Goal: Task Accomplishment & Management: Complete application form

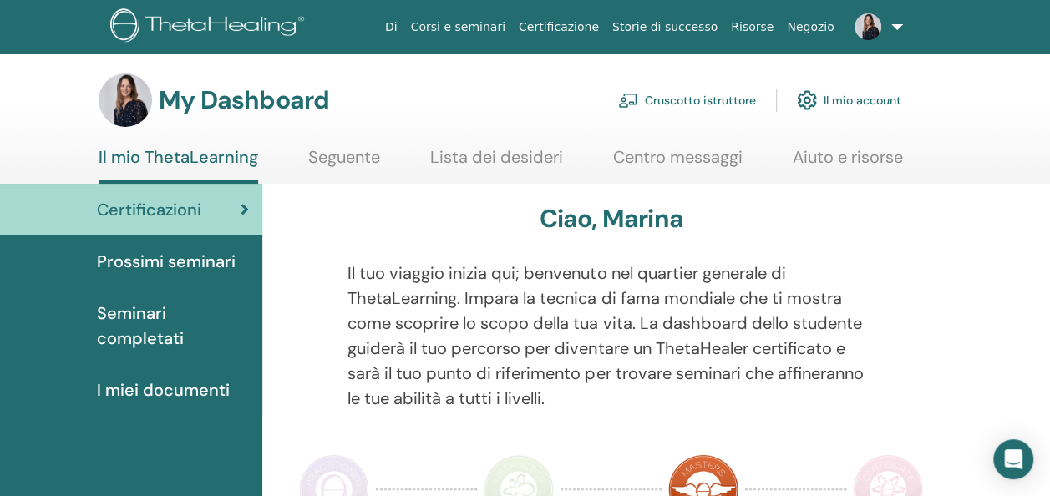
click at [686, 99] on link "Cruscotto istruttore" at bounding box center [687, 100] width 138 height 37
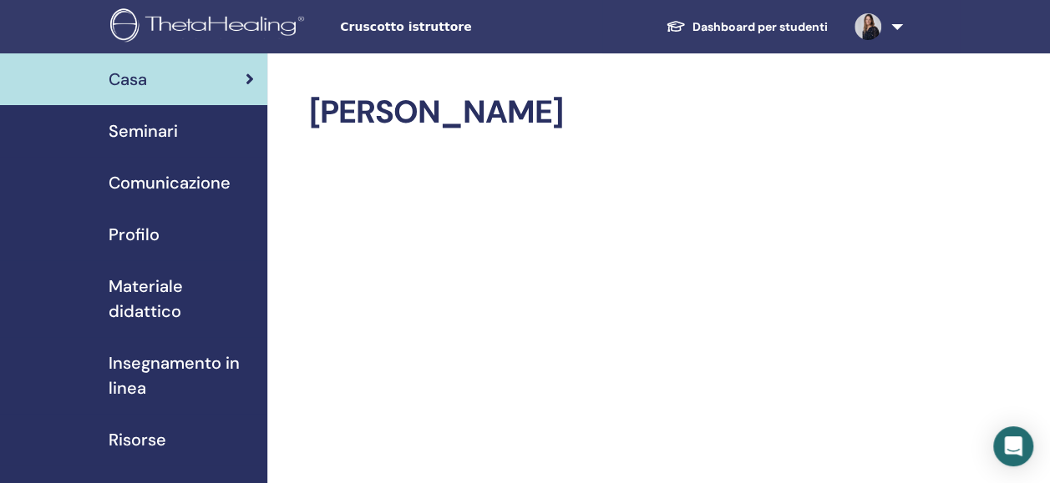
click at [120, 229] on span "Profilo" at bounding box center [134, 234] width 51 height 25
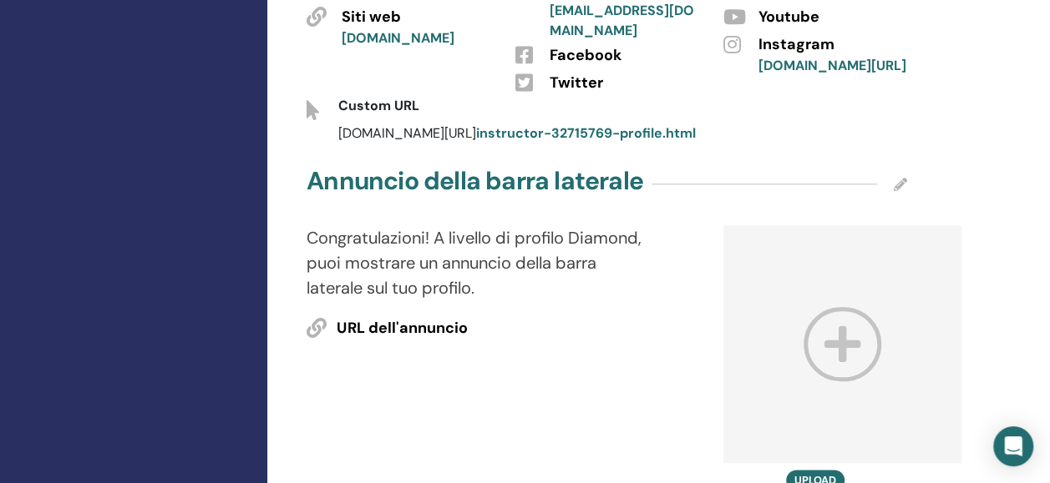
scroll to position [701, 0]
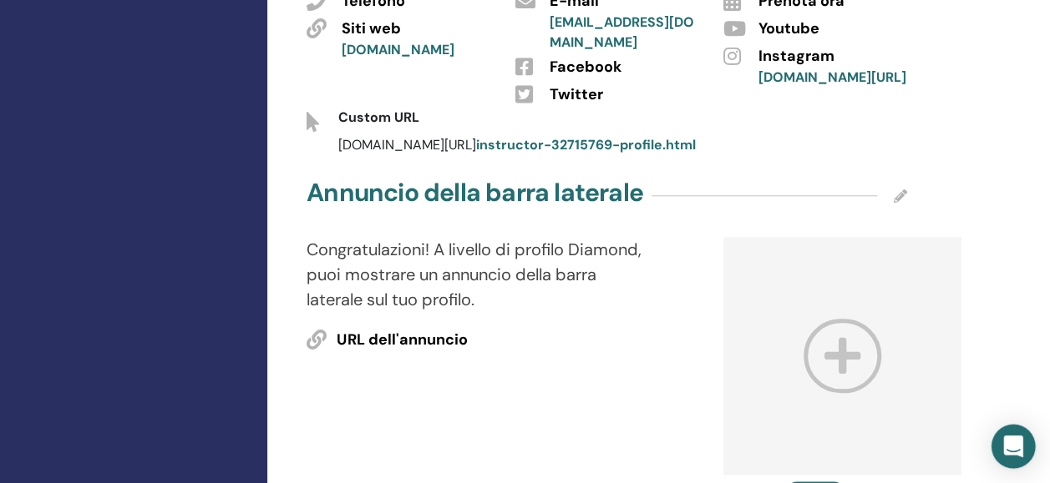
click at [1017, 453] on icon "Open Intercom Messenger" at bounding box center [1012, 447] width 19 height 22
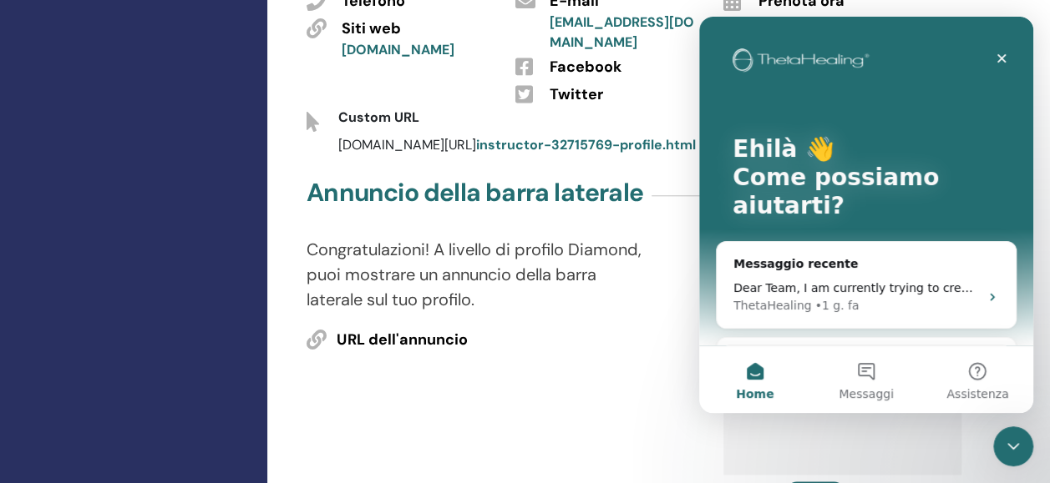
scroll to position [0, 0]
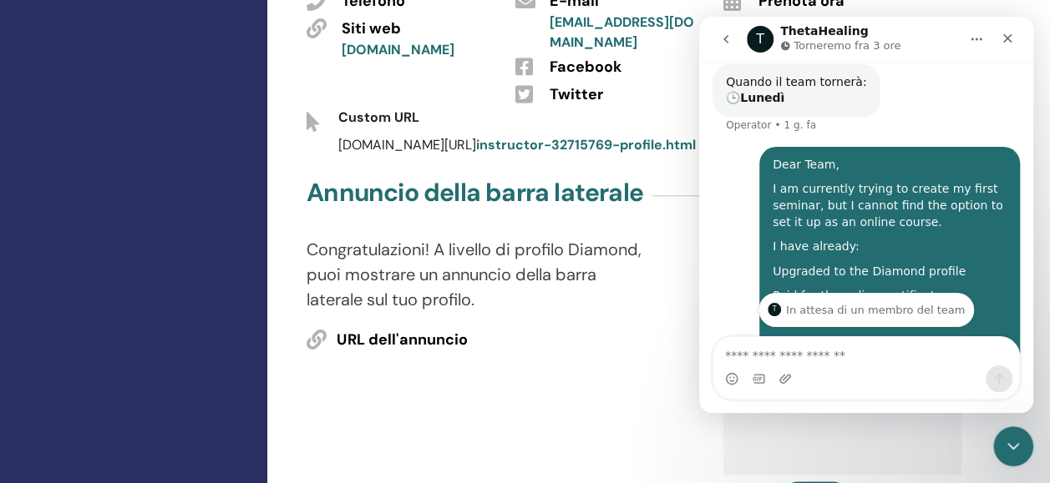
scroll to position [656, 0]
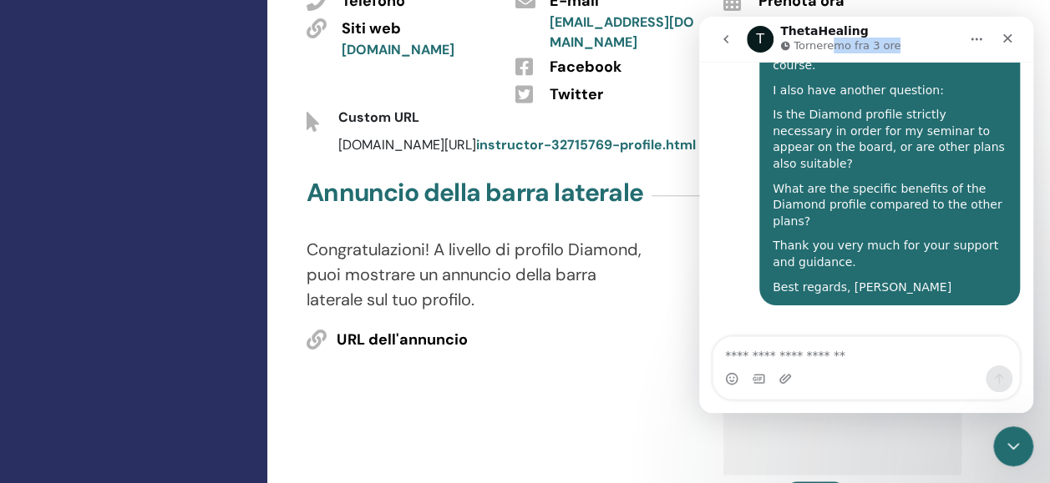
drag, startPoint x: 832, startPoint y: 40, endPoint x: 888, endPoint y: 43, distance: 55.2
click at [888, 43] on p "Torneremo fra 3 ore" at bounding box center [846, 46] width 107 height 17
click at [540, 80] on div "Twitter" at bounding box center [624, 94] width 174 height 28
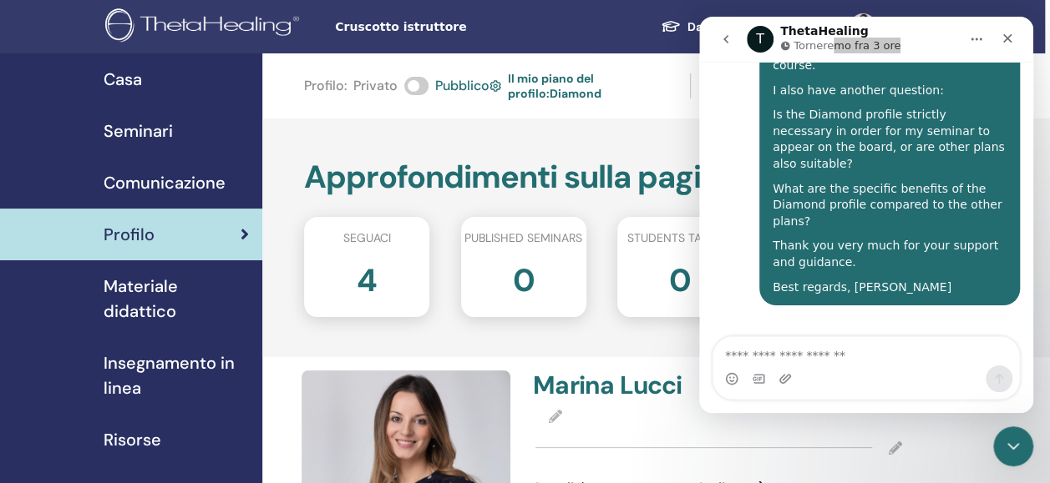
click at [117, 78] on span "Casa" at bounding box center [123, 79] width 38 height 25
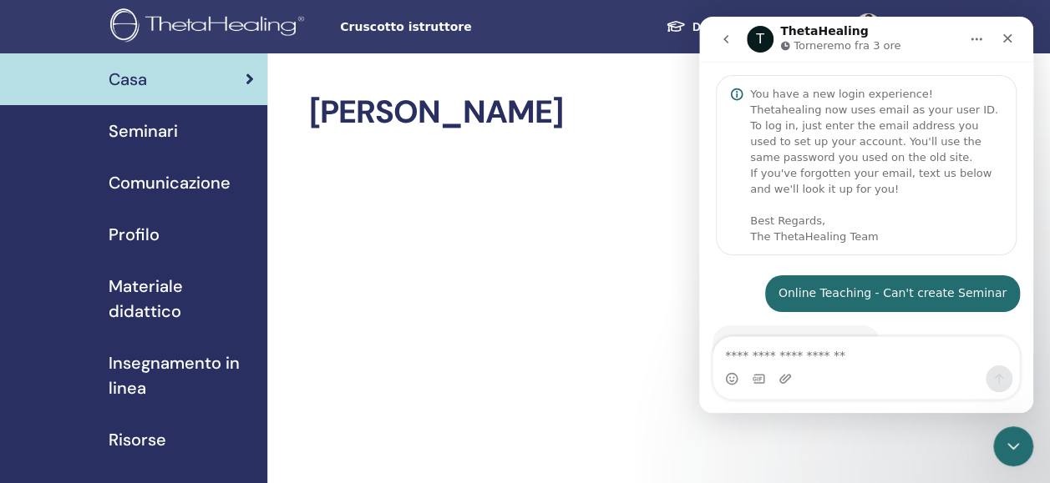
scroll to position [656, 0]
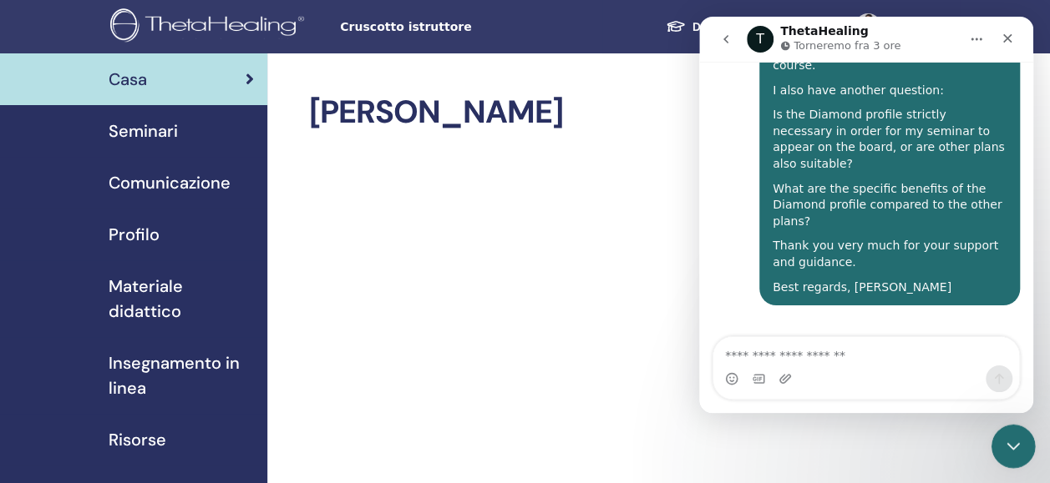
click at [1007, 443] on icon "Chiudi il messenger Intercom" at bounding box center [1010, 444] width 20 height 20
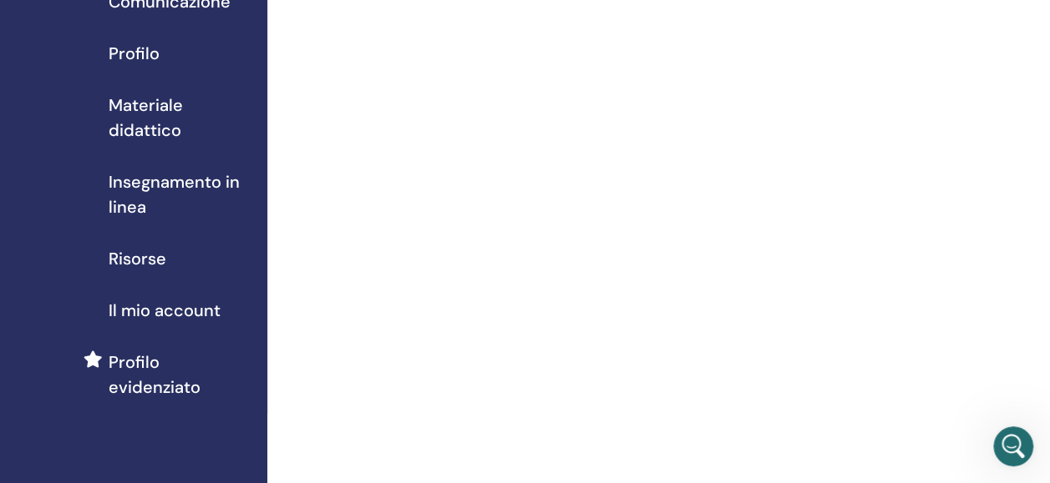
scroll to position [0, 0]
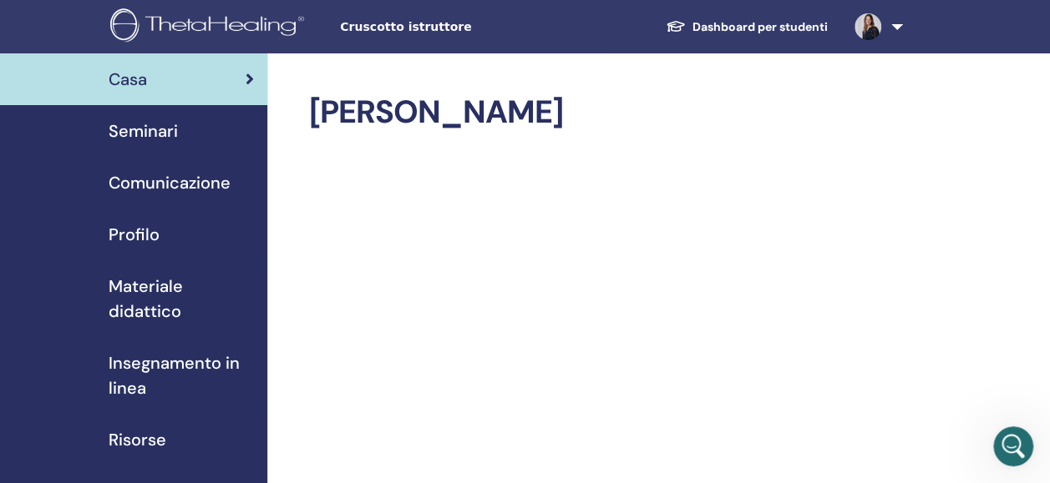
click at [157, 134] on span "Seminari" at bounding box center [143, 131] width 69 height 25
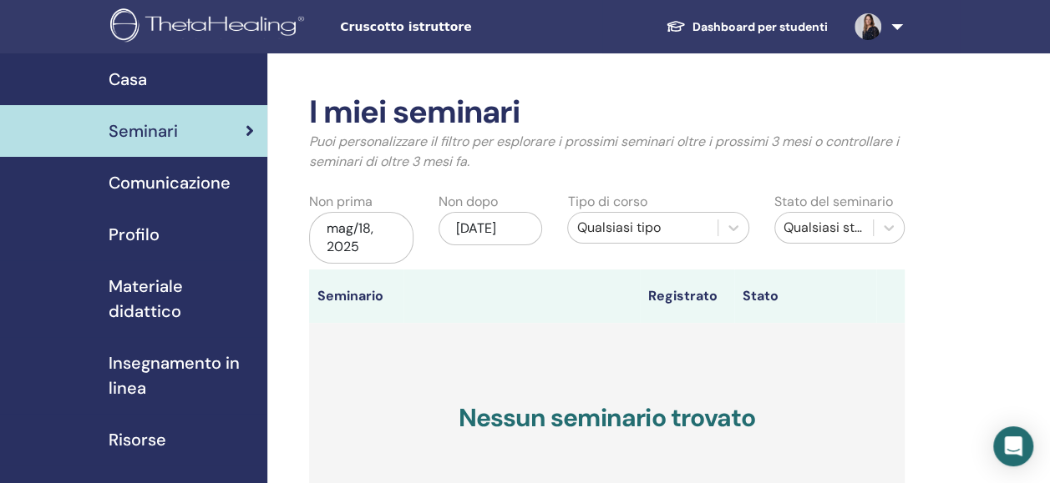
click at [155, 228] on span "Profilo" at bounding box center [134, 234] width 51 height 25
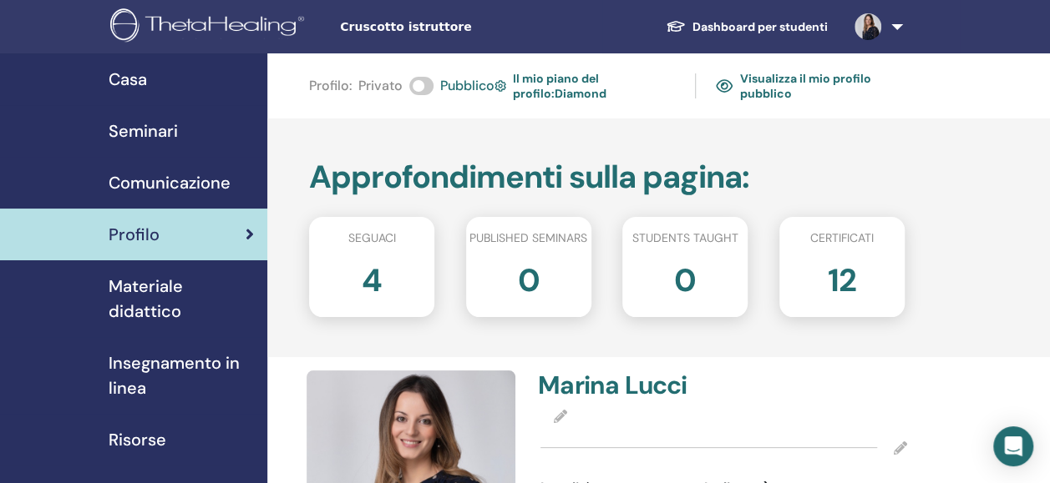
click at [164, 134] on span "Seminari" at bounding box center [143, 131] width 69 height 25
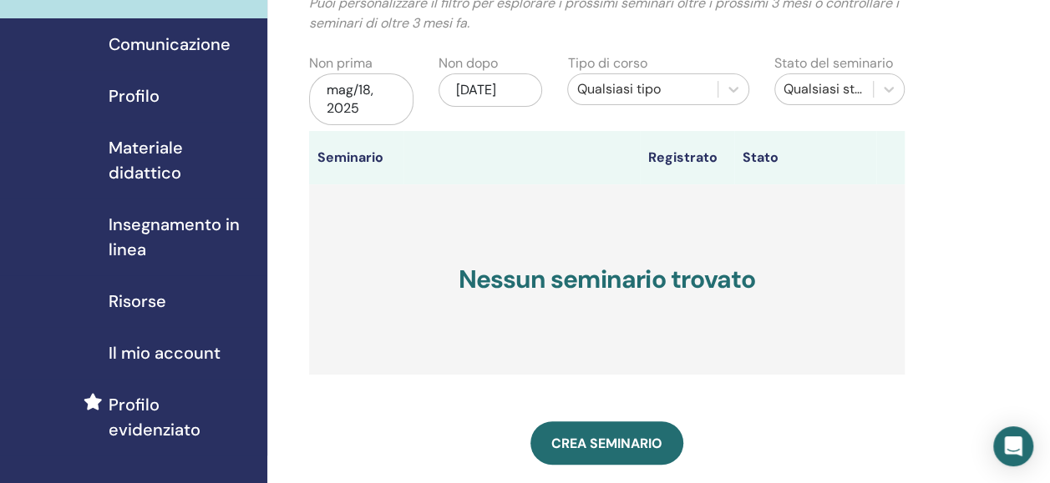
scroll to position [141, 0]
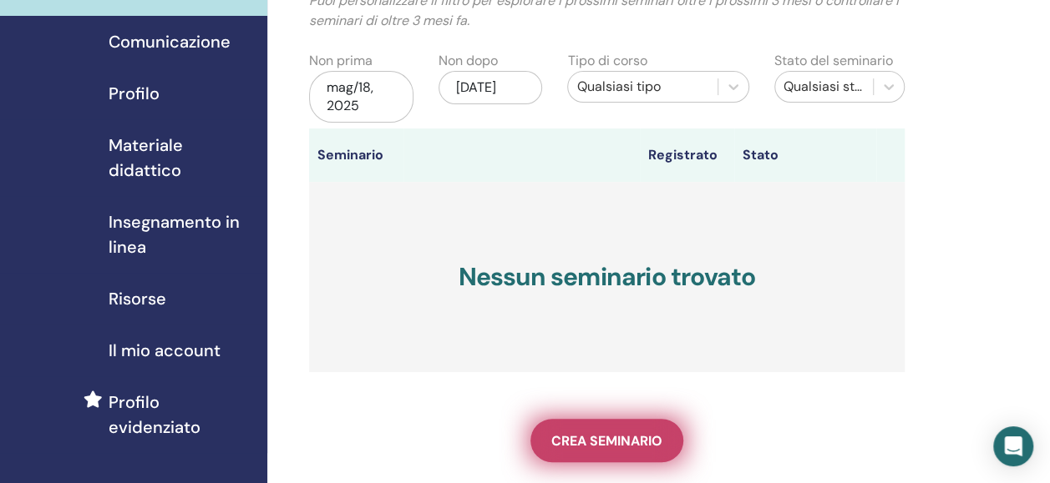
click at [546, 437] on link "Crea seminario" at bounding box center [606, 440] width 153 height 43
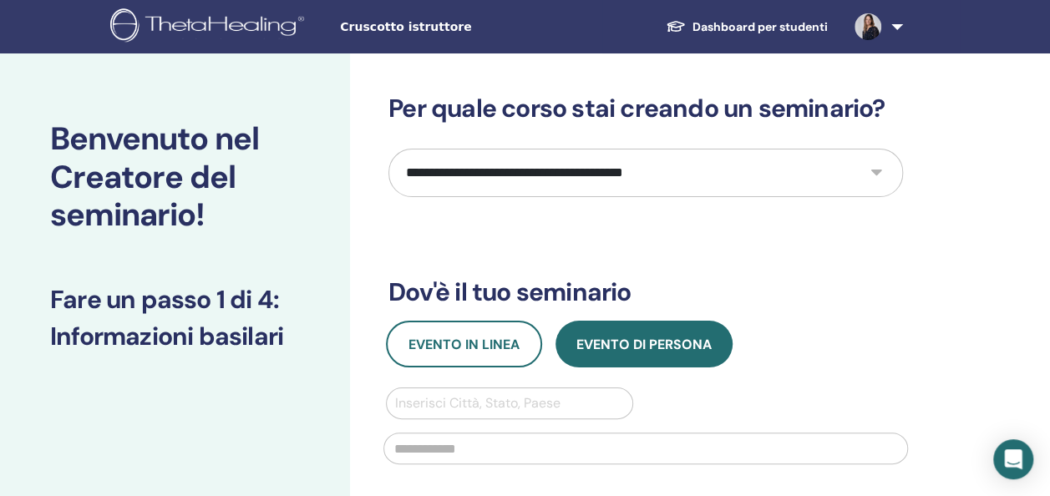
click at [542, 174] on select "**********" at bounding box center [645, 173] width 514 height 48
select select "*"
click at [388, 149] on select "**********" at bounding box center [645, 173] width 514 height 48
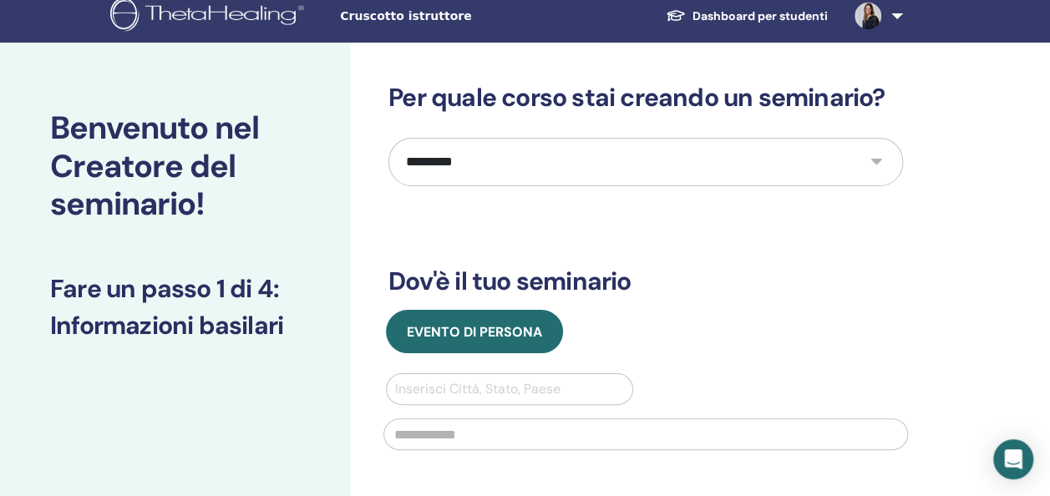
scroll to position [8, 0]
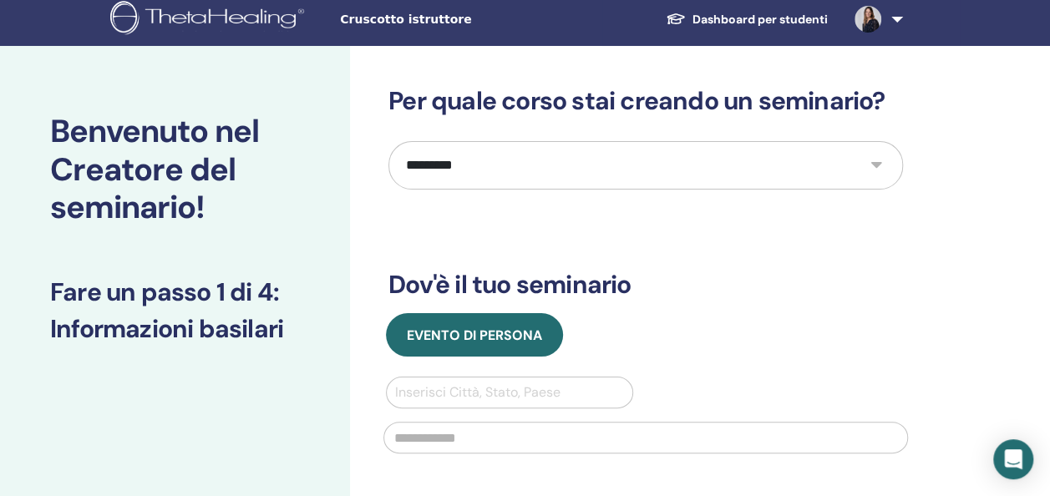
click at [781, 18] on link "Dashboard per studenti" at bounding box center [746, 19] width 189 height 31
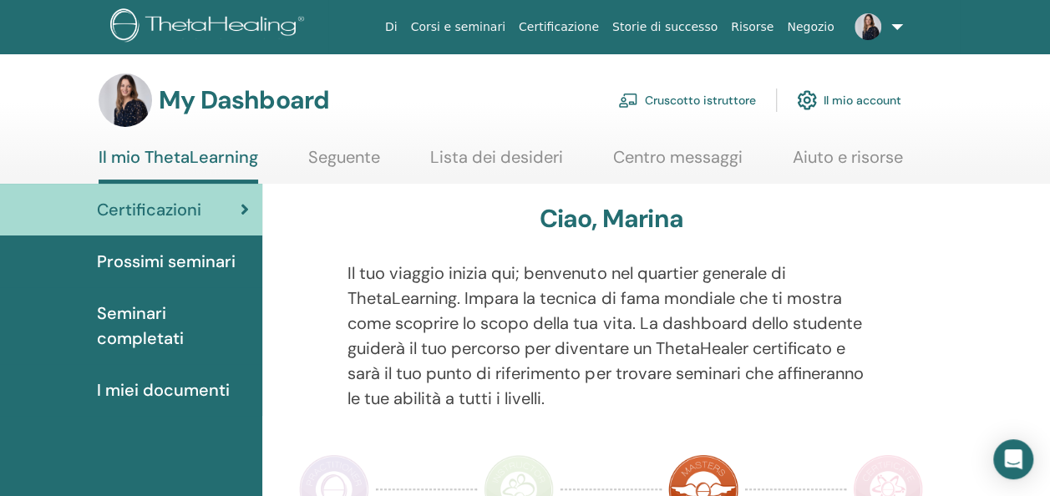
click at [145, 257] on span "Prossimi seminari" at bounding box center [166, 261] width 139 height 25
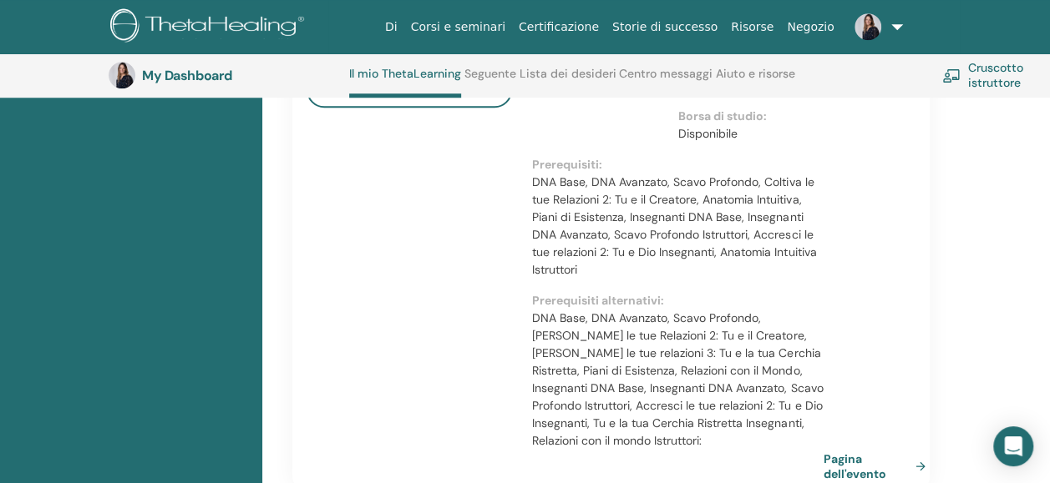
scroll to position [655, 0]
click at [1015, 78] on link "Cruscotto istruttore" at bounding box center [1006, 75] width 129 height 37
